Goal: Transaction & Acquisition: Purchase product/service

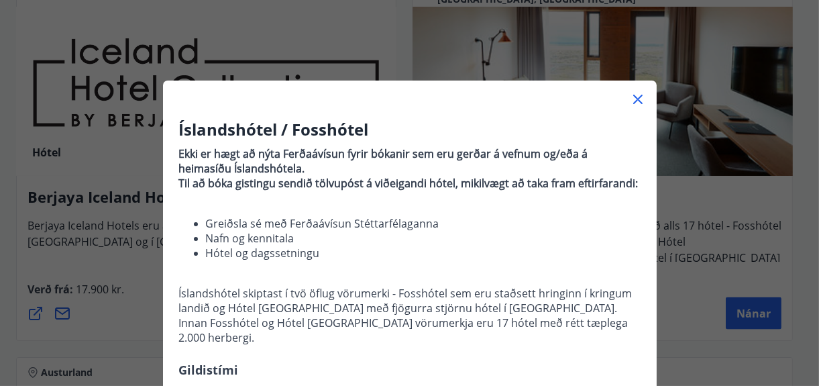
scroll to position [1006, 0]
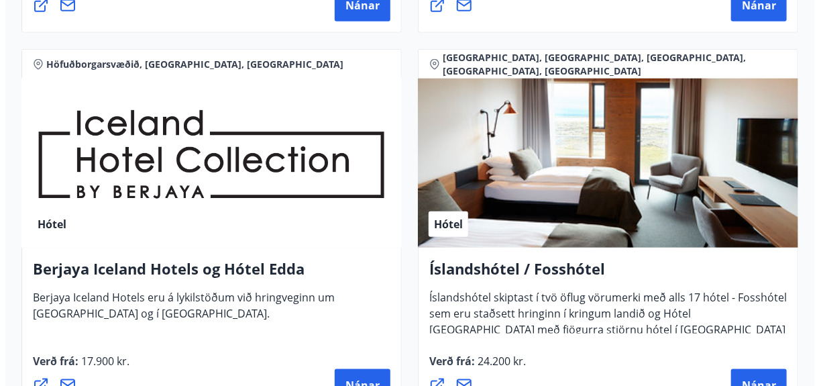
scroll to position [2548, 0]
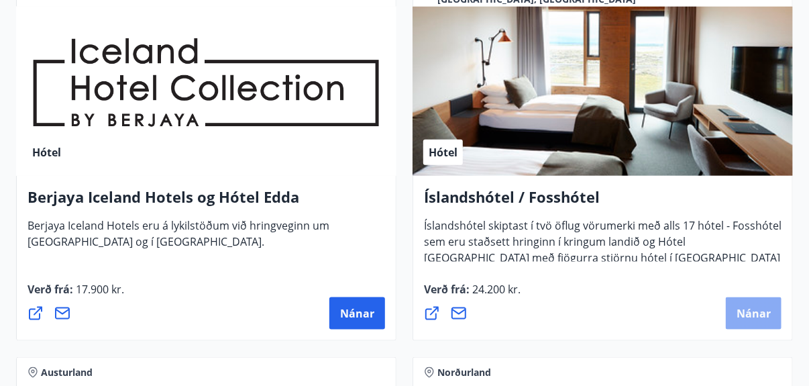
click at [746, 315] on span "Nánar" at bounding box center [753, 313] width 34 height 15
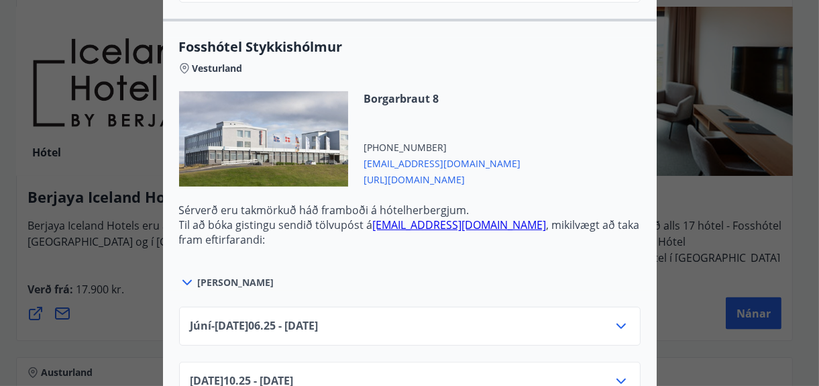
scroll to position [1006, 0]
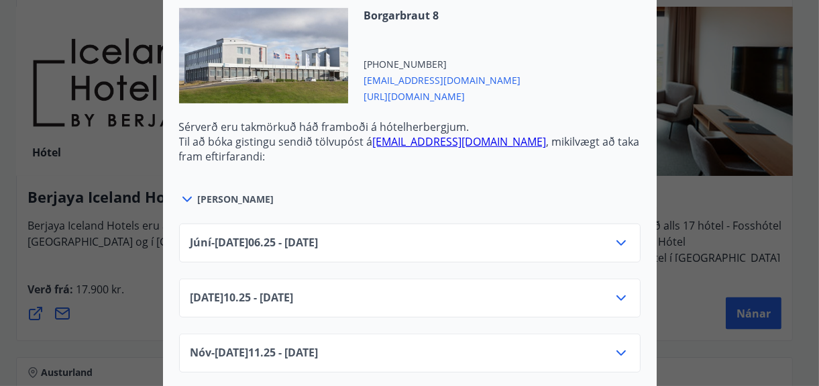
click at [180, 191] on icon at bounding box center [187, 199] width 16 height 16
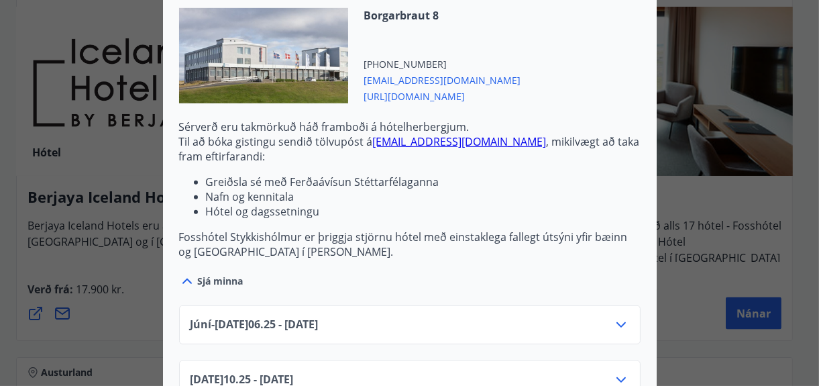
click at [255, 316] on span "Júní-sept 01.06.25 - 30.09.25" at bounding box center [254, 324] width 128 height 16
click at [619, 316] on icon at bounding box center [621, 324] width 16 height 16
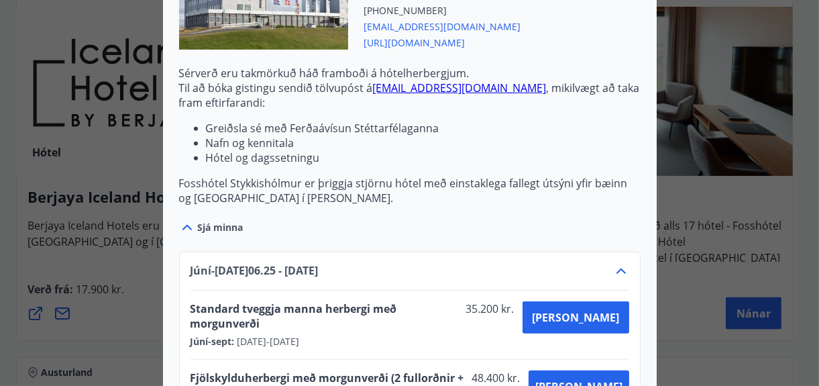
scroll to position [1139, 0]
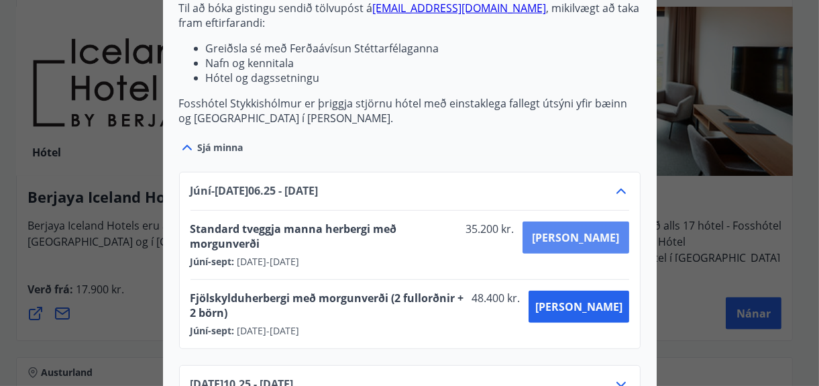
click at [606, 230] on span "Kaupa" at bounding box center [575, 237] width 87 height 15
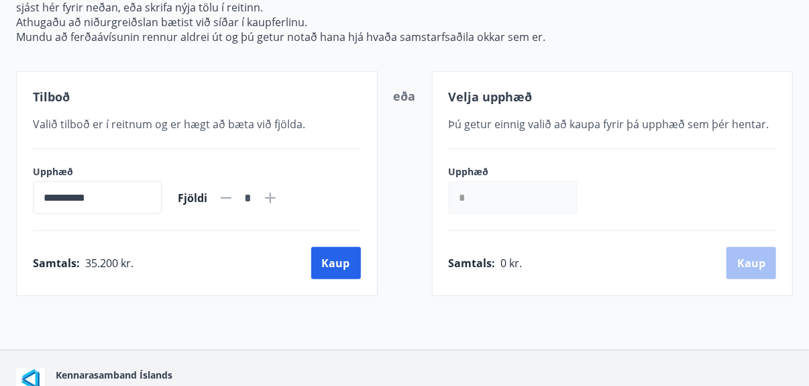
scroll to position [272, 0]
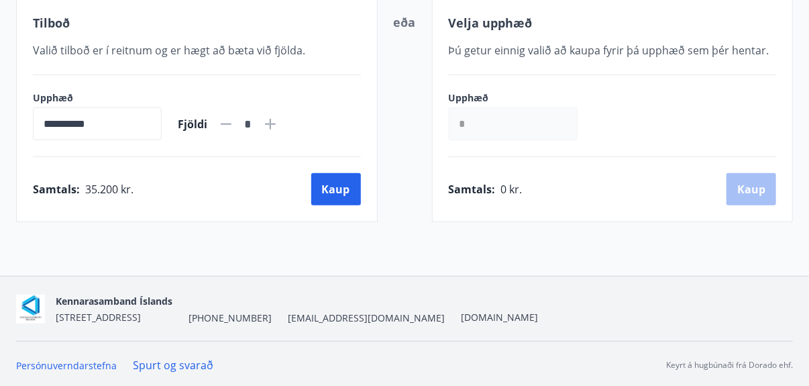
click at [276, 121] on icon at bounding box center [270, 124] width 11 height 11
type input "*"
click at [333, 185] on button "Kaup" at bounding box center [336, 189] width 50 height 32
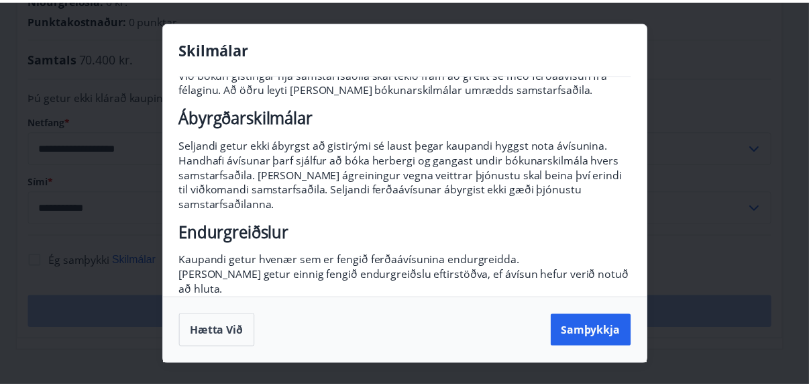
scroll to position [134, 0]
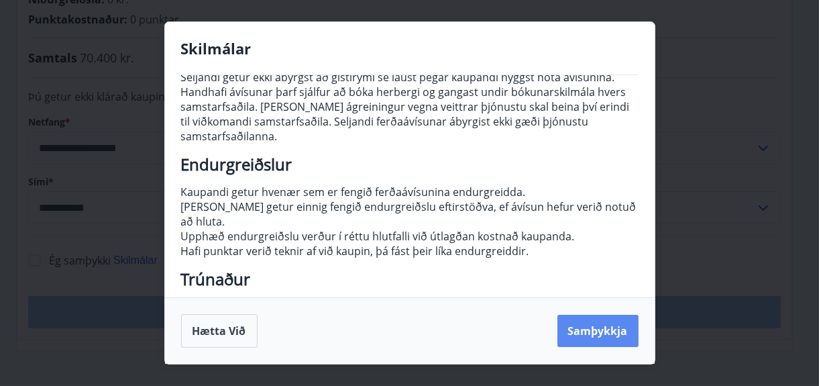
click at [600, 331] on button "Samþykkja" at bounding box center [597, 330] width 81 height 32
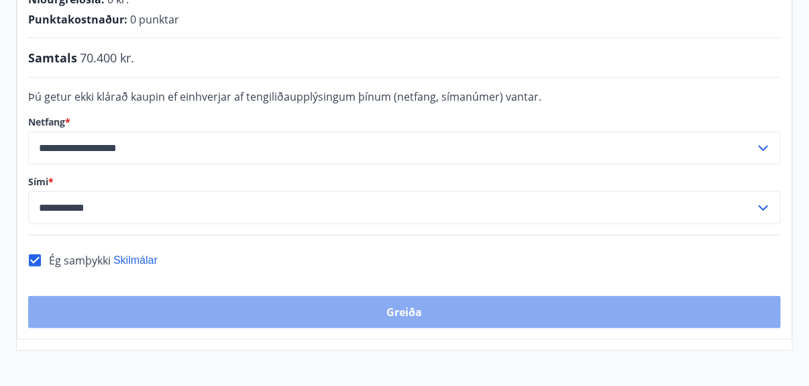
click at [249, 296] on button "Greiða" at bounding box center [404, 312] width 752 height 32
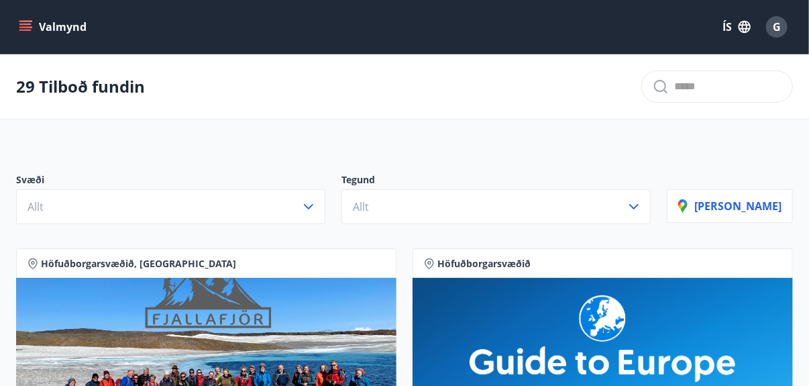
click at [19, 21] on icon "menu" at bounding box center [26, 21] width 15 height 1
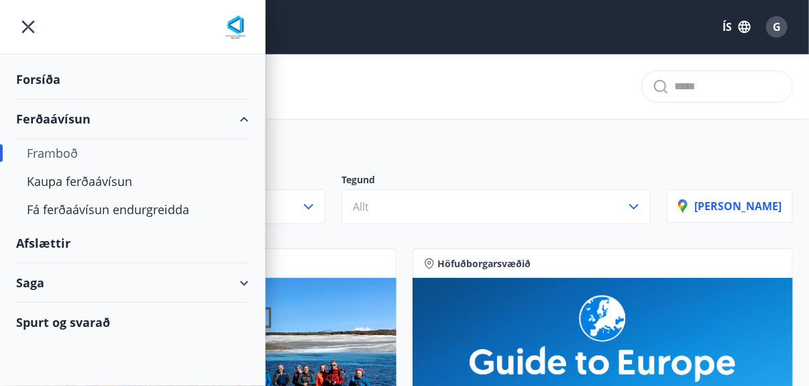
click at [27, 26] on icon "menu" at bounding box center [28, 26] width 3 height 3
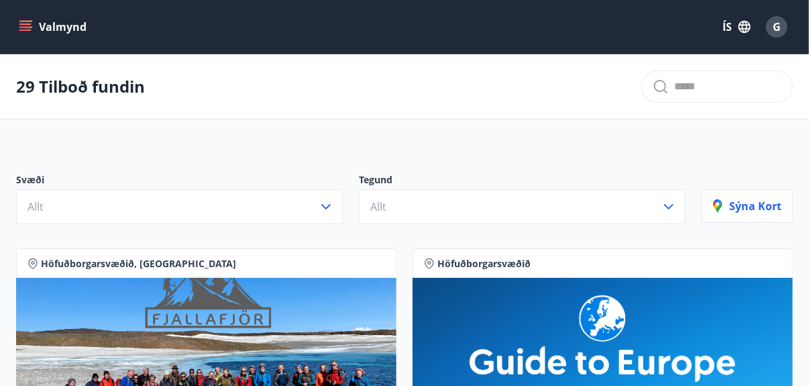
click at [23, 23] on icon "matseðill" at bounding box center [25, 26] width 13 height 13
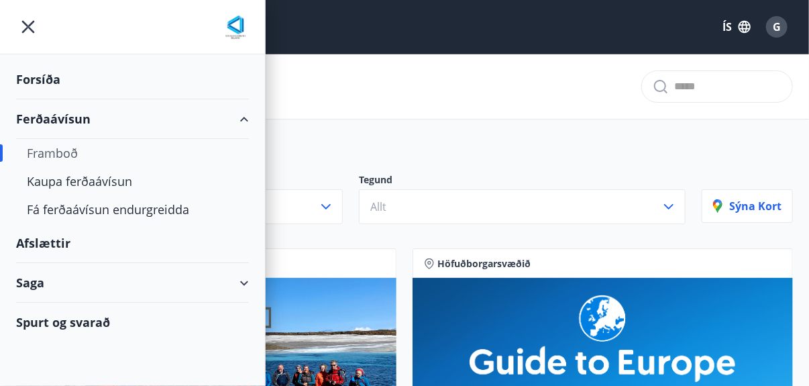
click at [29, 281] on div "Saga" at bounding box center [132, 283] width 233 height 40
click at [70, 314] on div "Ferðaávísun" at bounding box center [132, 316] width 211 height 28
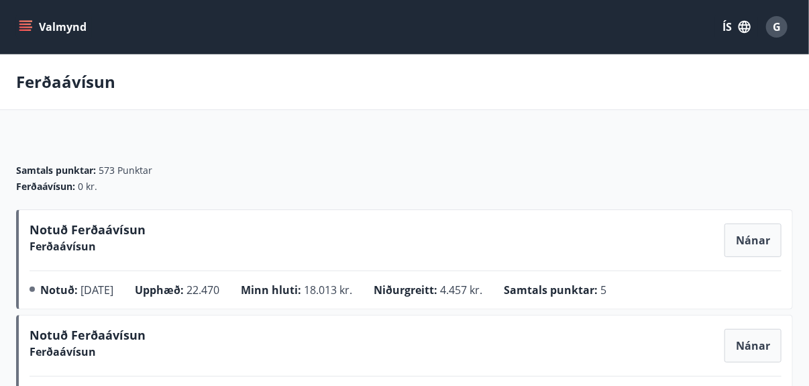
click at [27, 26] on icon "matseðill" at bounding box center [25, 26] width 13 height 13
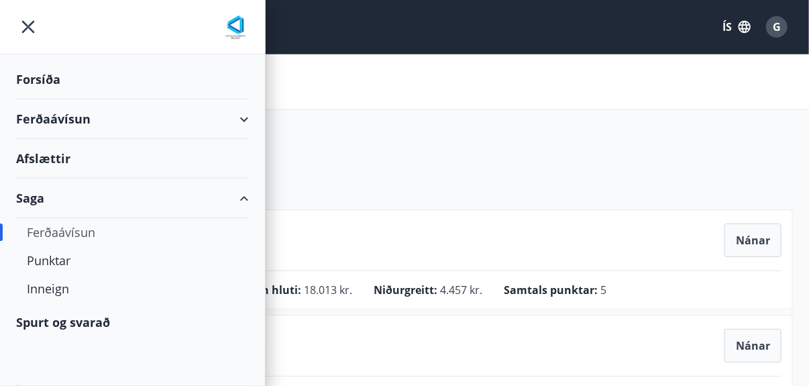
click at [50, 231] on div "Ferðaávísun" at bounding box center [132, 232] width 211 height 28
click at [55, 228] on div "Ferðaávísun" at bounding box center [132, 232] width 211 height 28
click at [54, 286] on div "Inneign" at bounding box center [132, 288] width 211 height 28
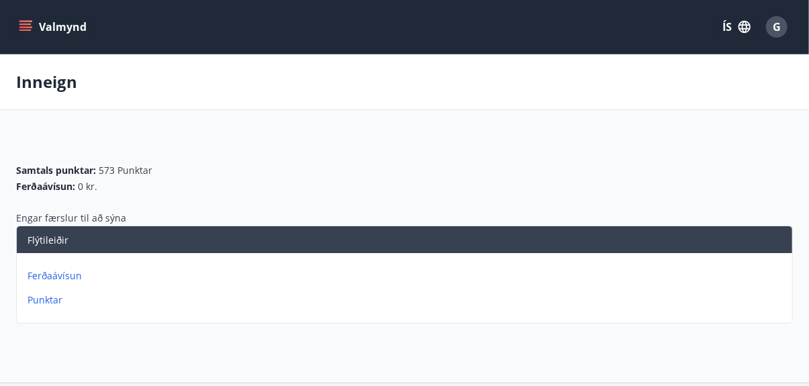
click at [60, 270] on p "Ferðaávísun" at bounding box center [406, 275] width 759 height 13
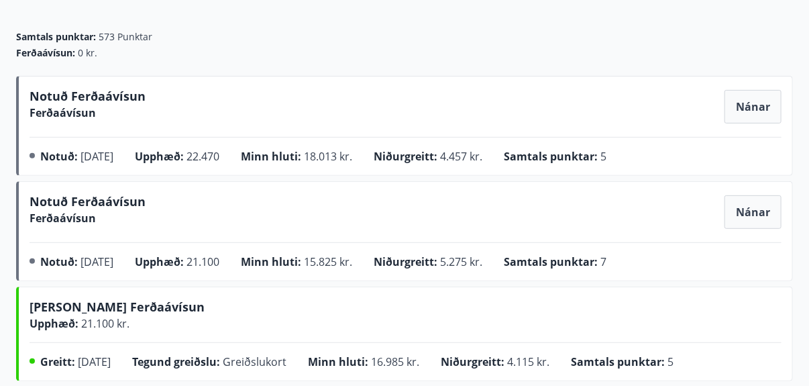
scroll to position [134, 0]
click at [761, 107] on span "Nánar" at bounding box center [752, 106] width 34 height 15
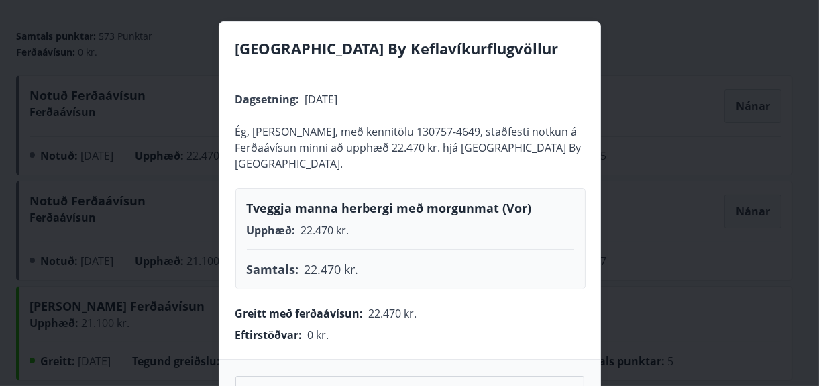
click at [759, 50] on div "Konvin Hotel By Keflavíkurflugvöllur Dagsetning : 25.04.2025 Ég, Guðlaug Jónsdó…" at bounding box center [409, 193] width 819 height 386
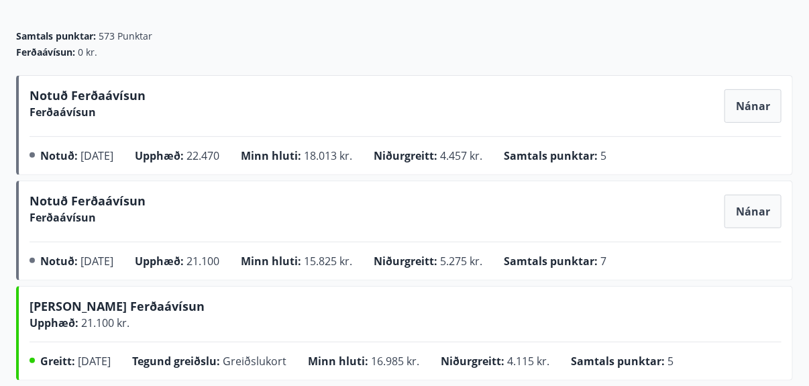
click at [754, 206] on span "Nánar" at bounding box center [752, 211] width 34 height 15
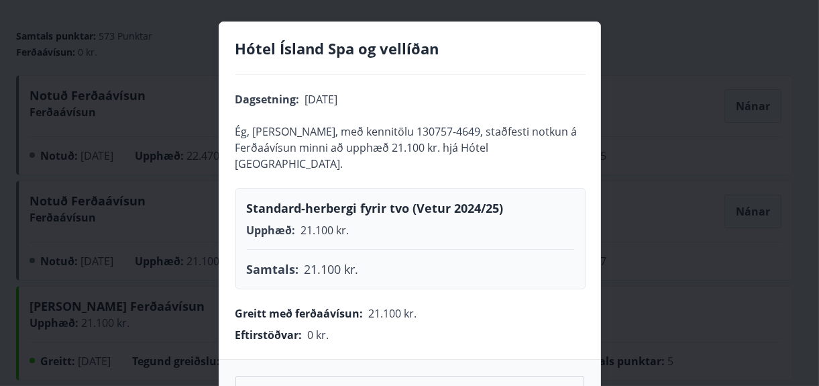
click at [776, 88] on div "Hótel Ísland Spa og vellíðan Dagsetning : 07.03.2025 Ég, Guðlaug Jónsdóttir, me…" at bounding box center [409, 193] width 819 height 386
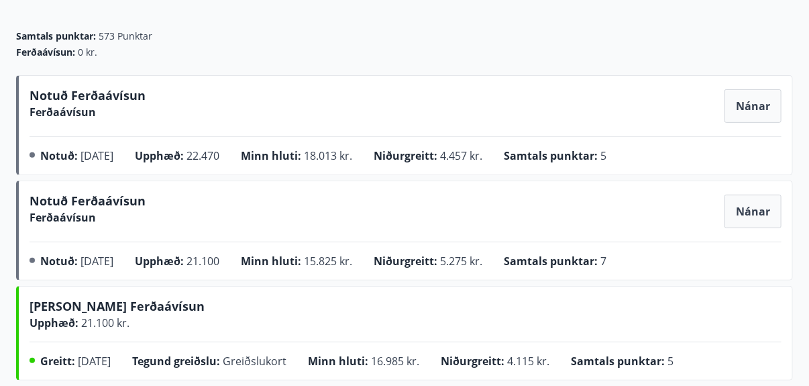
scroll to position [0, 0]
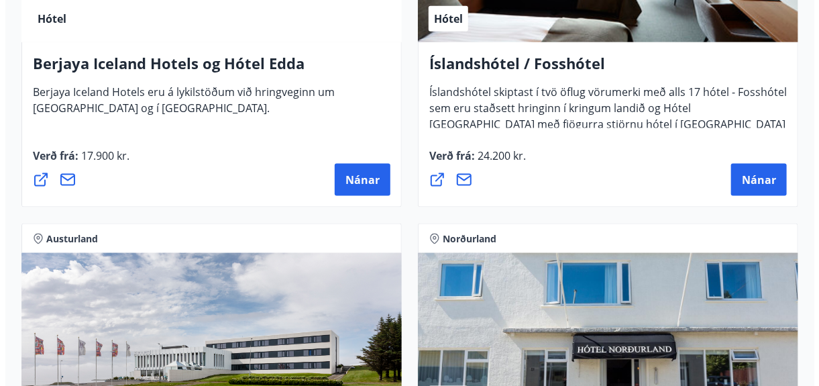
scroll to position [2682, 0]
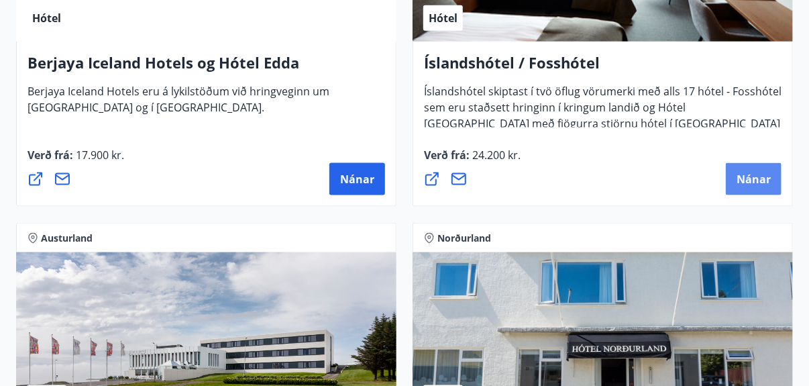
click at [743, 172] on span "Nánar" at bounding box center [753, 179] width 34 height 15
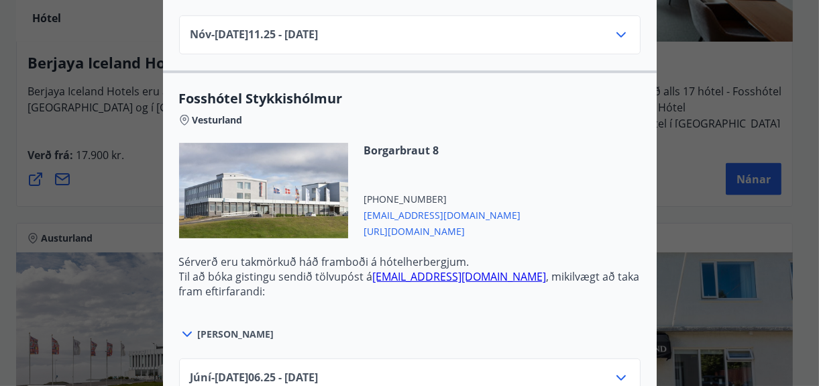
scroll to position [939, 0]
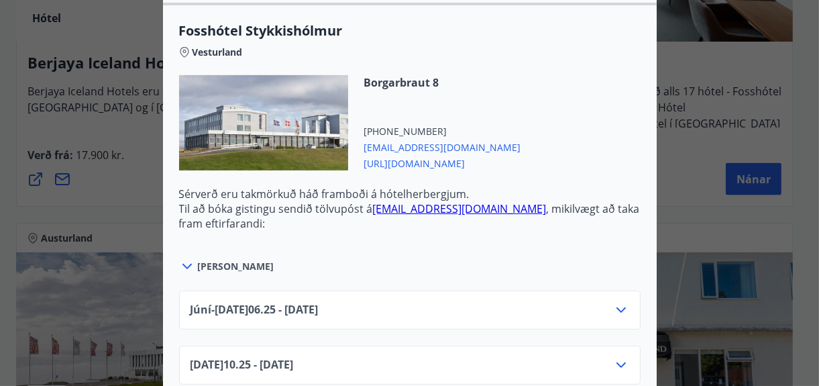
click at [617, 302] on icon at bounding box center [621, 310] width 16 height 16
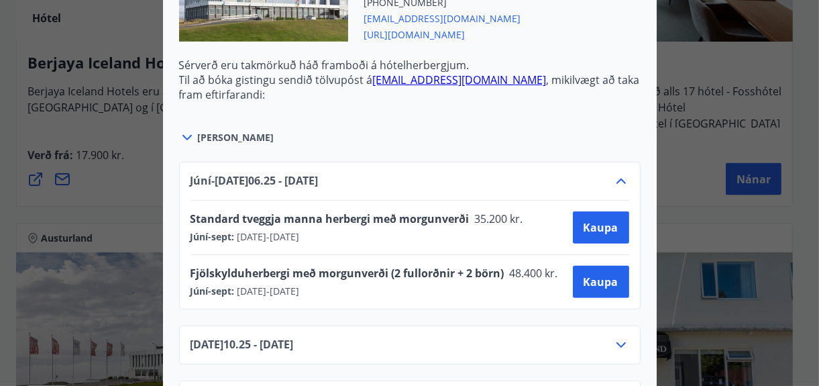
scroll to position [1073, 0]
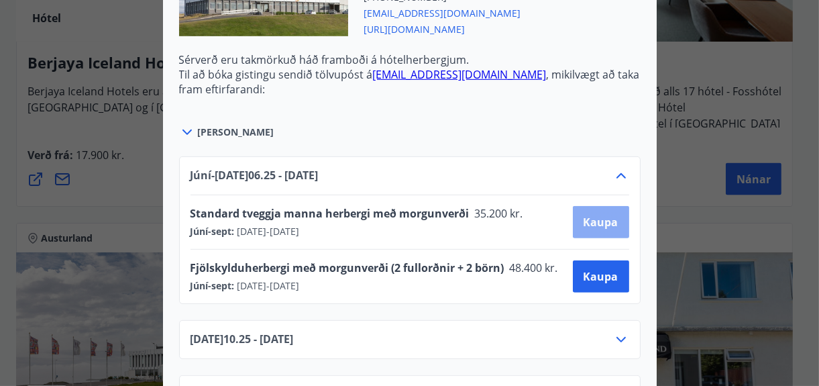
click at [587, 215] on span "Kaupa" at bounding box center [600, 222] width 35 height 15
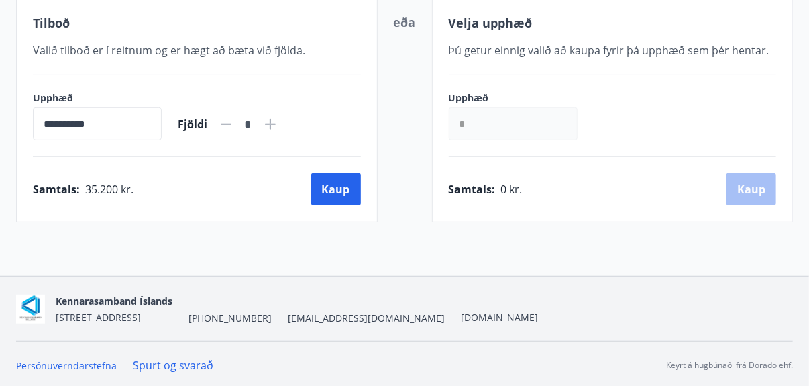
scroll to position [272, 0]
click at [276, 119] on icon at bounding box center [270, 124] width 11 height 11
type input "*"
click at [326, 184] on button "Kaup" at bounding box center [336, 189] width 50 height 32
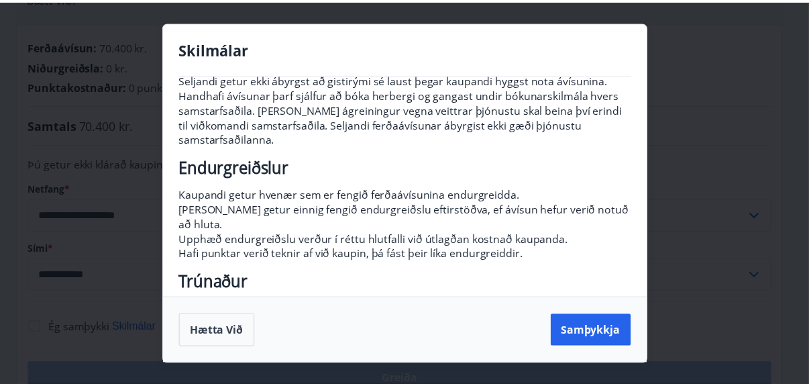
scroll to position [134, 0]
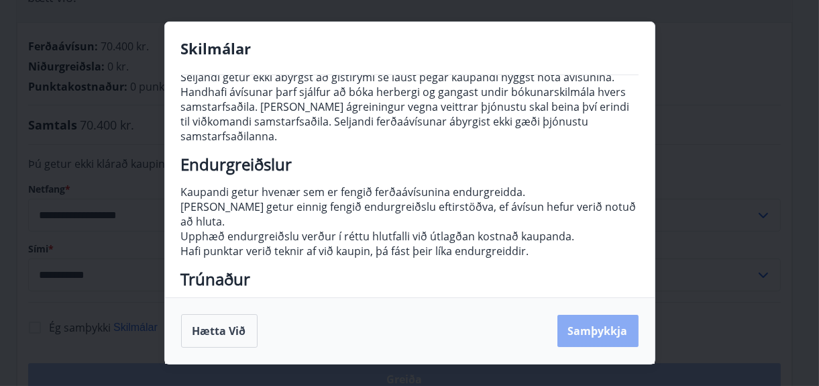
click at [604, 337] on button "Samþykkja" at bounding box center [597, 330] width 81 height 32
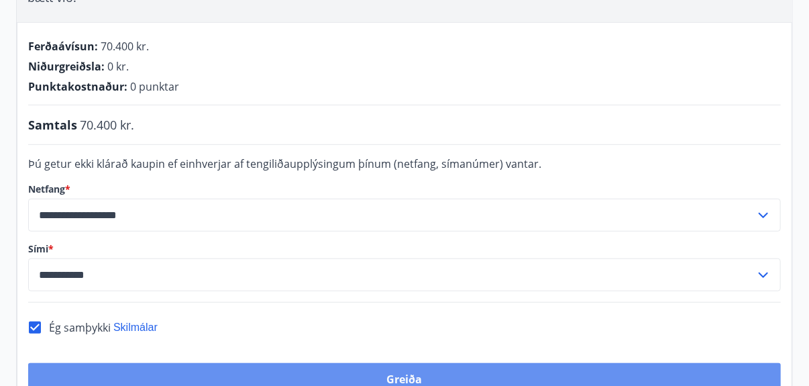
click at [272, 363] on button "Greiða" at bounding box center [404, 379] width 752 height 32
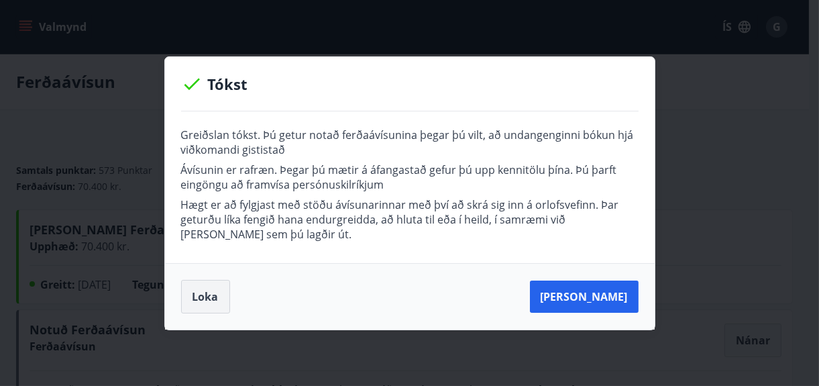
click at [219, 298] on button "Loka" at bounding box center [205, 297] width 49 height 34
